Goal: Information Seeking & Learning: Learn about a topic

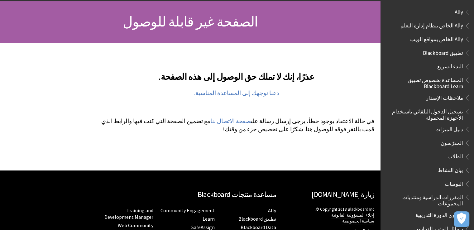
scroll to position [62, 0]
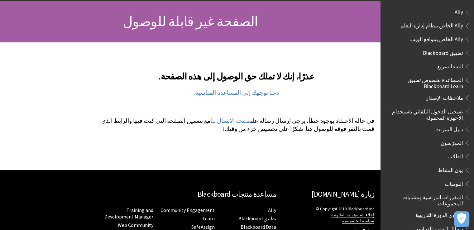
click at [450, 53] on span "تطبيق Blackboard" at bounding box center [443, 52] width 40 height 8
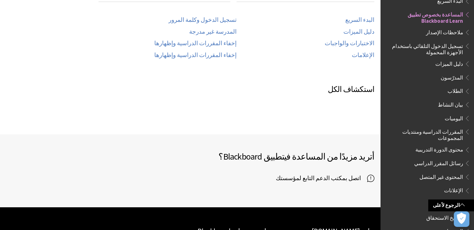
scroll to position [239, 0]
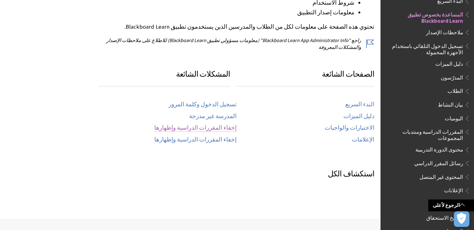
click at [193, 124] on link "إخفاء المقررات الدراسية وإظهارها" at bounding box center [195, 127] width 82 height 7
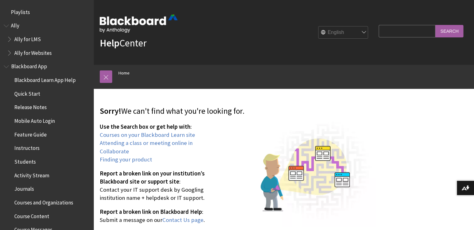
click at [325, 37] on select "English عربية Català Cymraeg Deutsch Español Suomi Français עברית Italiano 日本語 …" at bounding box center [343, 32] width 50 height 12
select select "/ar-sa/page404"
click at [318, 26] on select "English عربية Català Cymraeg Deutsch Español Suomi Français עברית Italiano 日本語 …" at bounding box center [343, 32] width 50 height 12
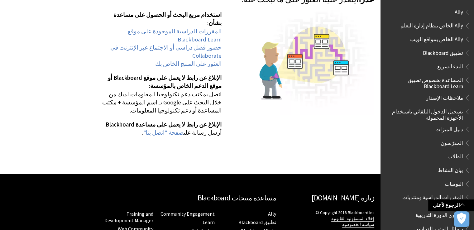
scroll to position [46, 0]
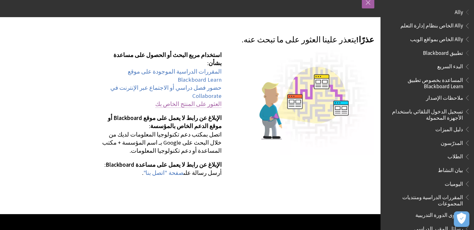
click at [183, 100] on link "العثور على المنتج الخاص بك" at bounding box center [188, 103] width 66 height 7
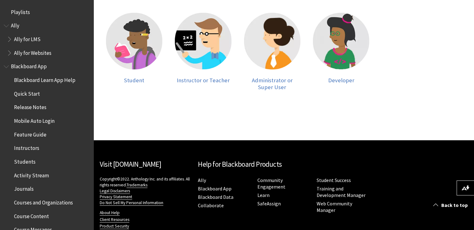
scroll to position [118, 0]
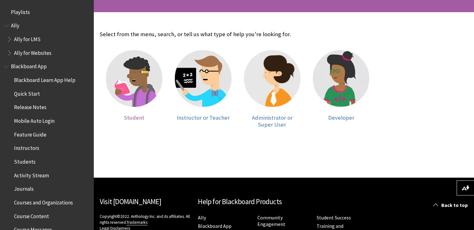
click at [131, 117] on span "Student" at bounding box center [134, 117] width 20 height 7
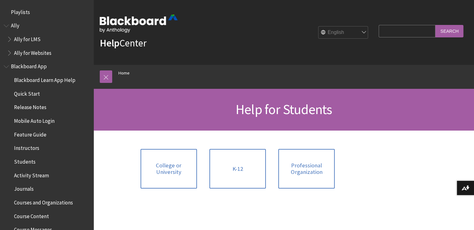
click at [335, 37] on select "English عربية Català Cymraeg Deutsch Español Suomi Français עברית Italiano 日本語 …" at bounding box center [343, 32] width 50 height 12
select select "/ar-sa/Filter/Student"
click at [318, 26] on select "English عربية Català Cymraeg Deutsch Español Suomi Français עברית Italiano 日本語 …" at bounding box center [343, 32] width 50 height 12
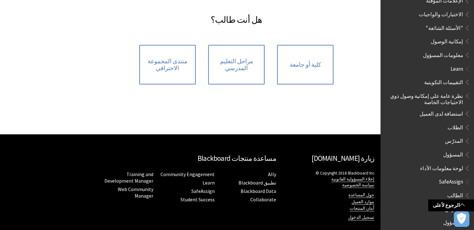
scroll to position [337, 0]
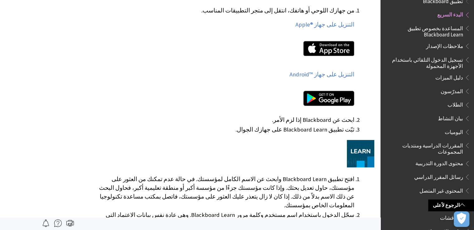
scroll to position [280, 0]
